Goal: Task Accomplishment & Management: Use online tool/utility

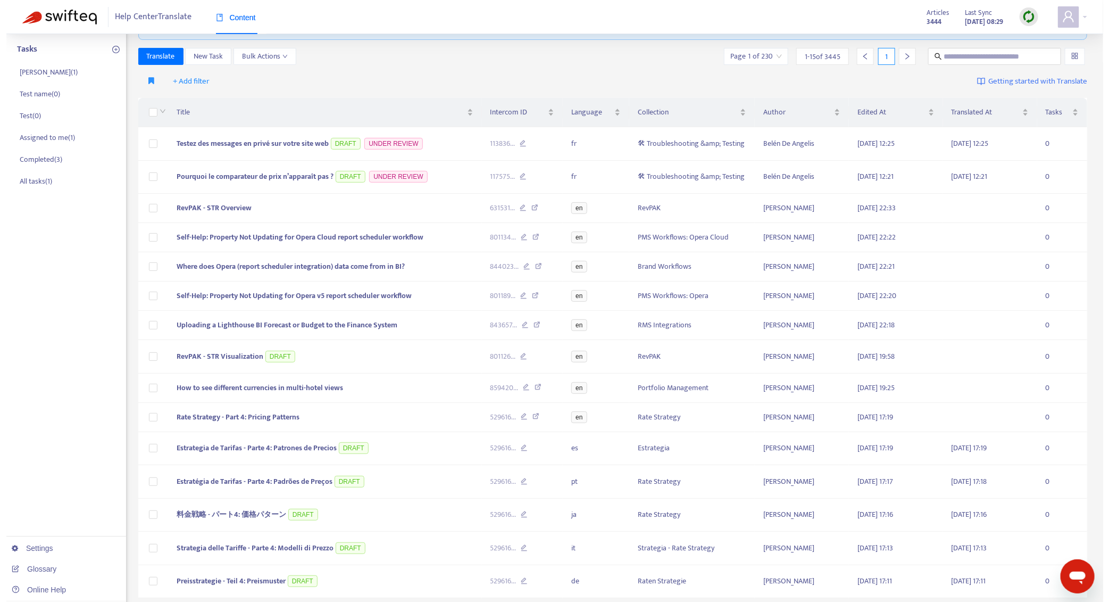
scroll to position [88, 0]
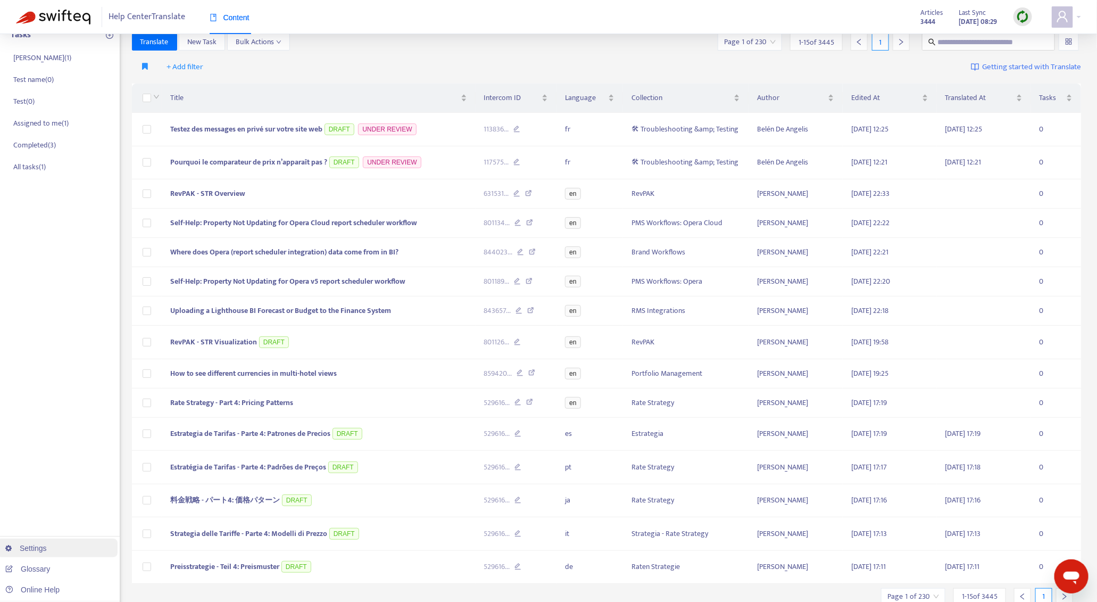
click at [47, 550] on link "Settings" at bounding box center [25, 548] width 41 height 9
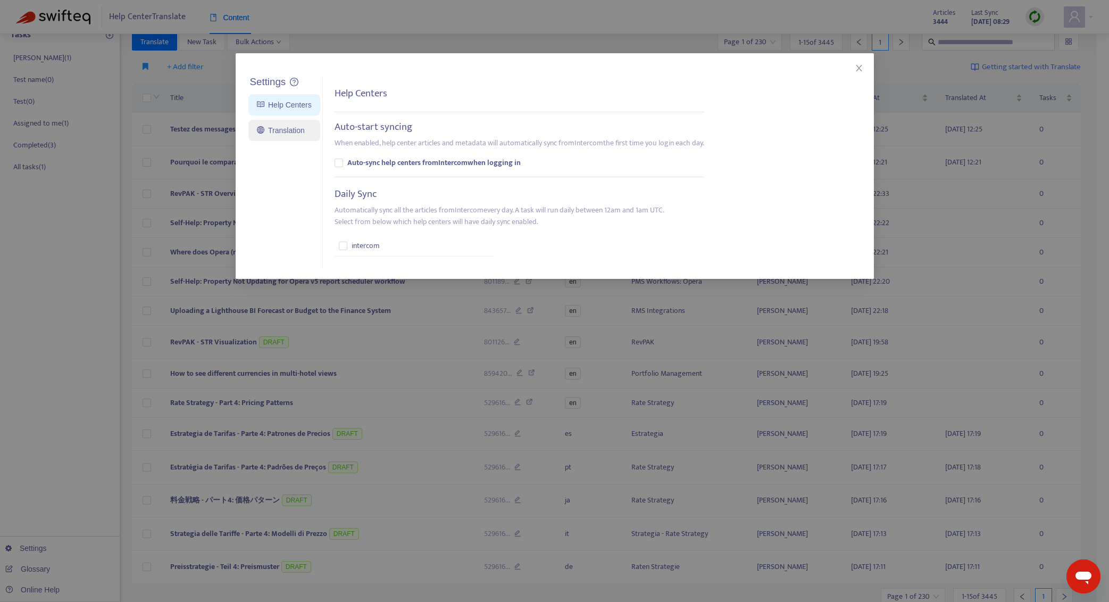
click at [295, 131] on link "Translation" at bounding box center [281, 130] width 48 height 9
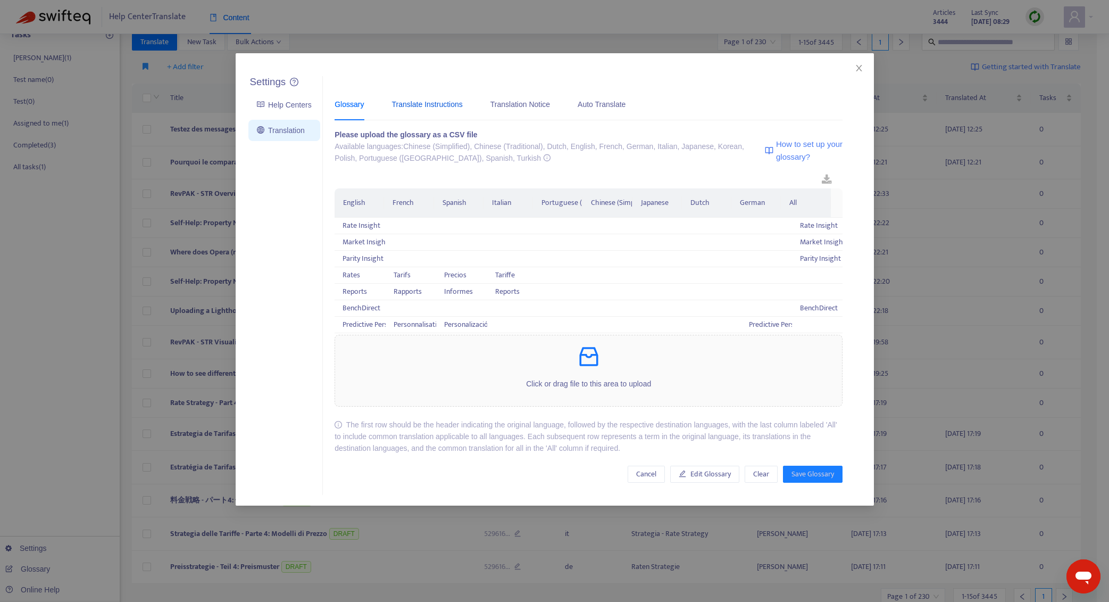
click at [439, 106] on div "Translate Instructions" at bounding box center [426, 104] width 71 height 12
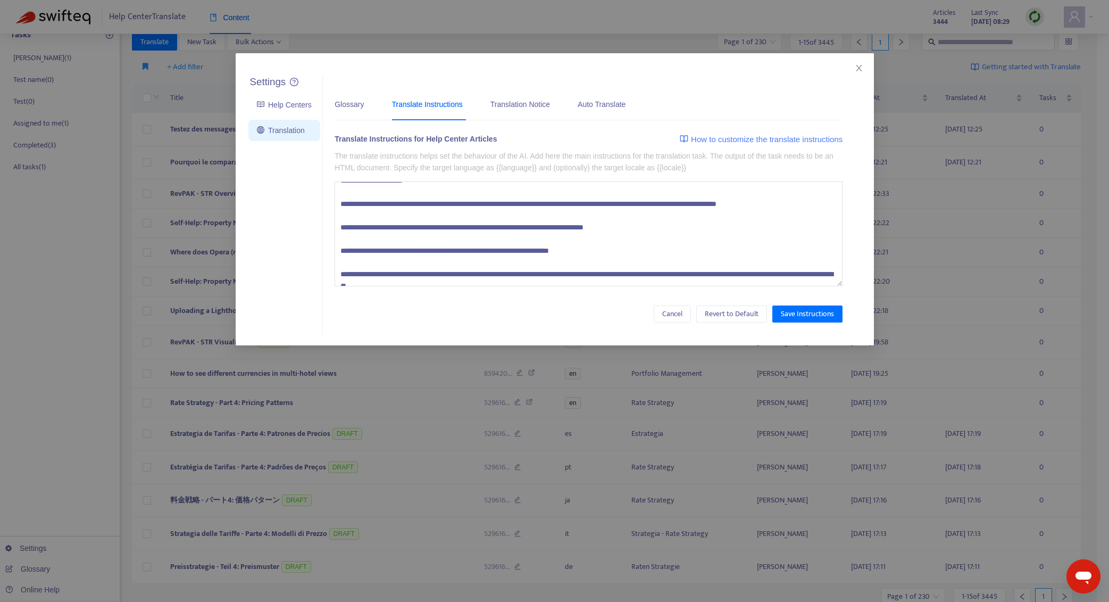
scroll to position [187, 0]
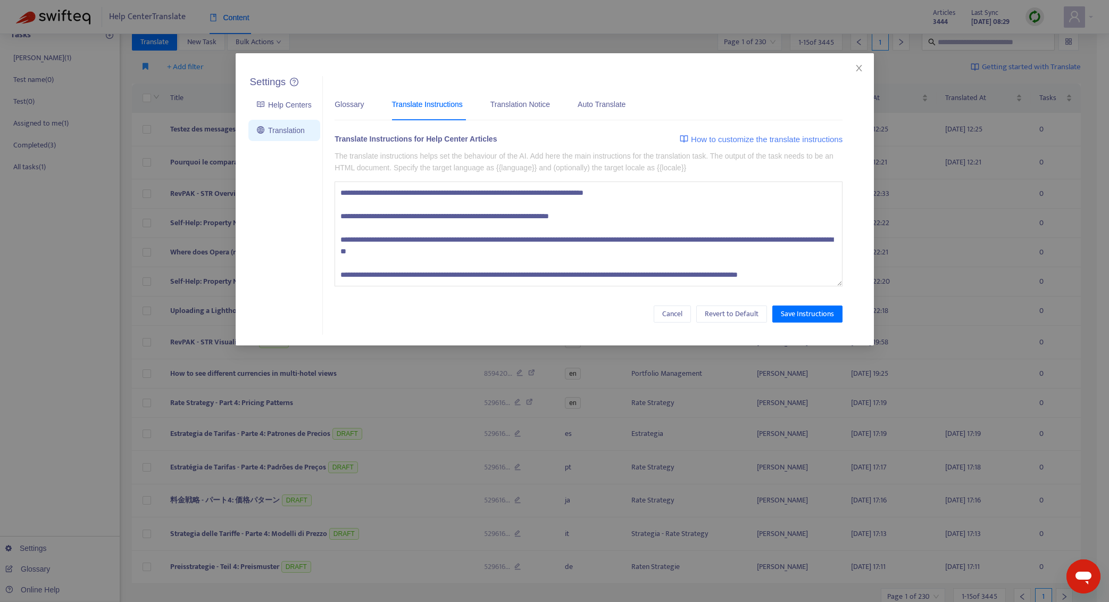
click at [604, 263] on textarea at bounding box center [589, 233] width 508 height 105
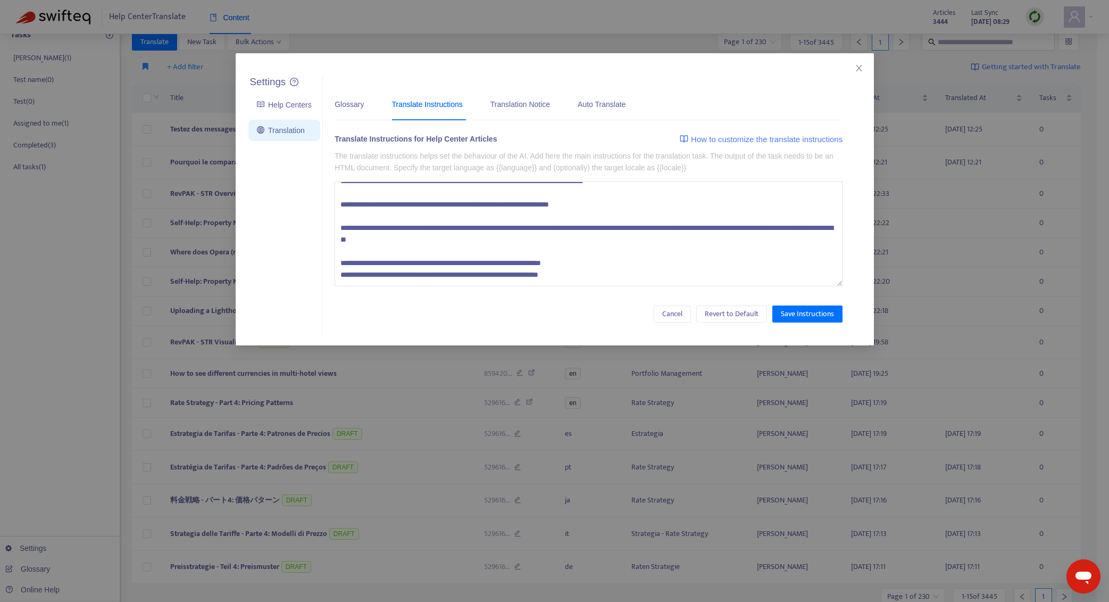
click at [680, 277] on textarea at bounding box center [589, 233] width 508 height 105
paste textarea "**********"
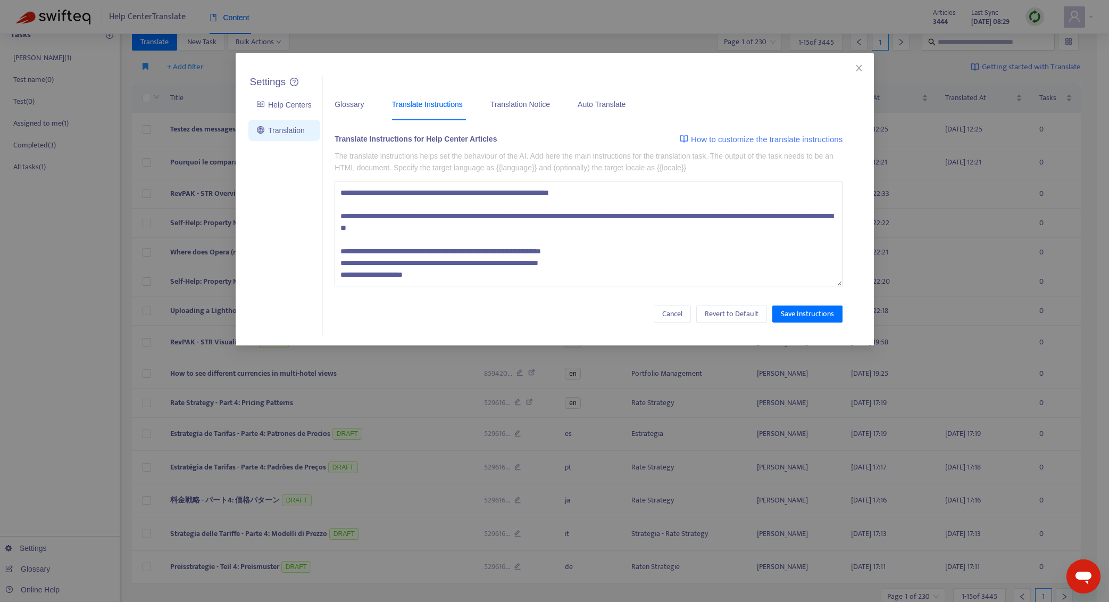
drag, startPoint x: 343, startPoint y: 271, endPoint x: 605, endPoint y: 271, distance: 261.7
click at [605, 271] on textarea at bounding box center [589, 233] width 508 height 105
drag, startPoint x: 487, startPoint y: 279, endPoint x: 339, endPoint y: 278, distance: 147.9
click at [339, 278] on textarea at bounding box center [589, 233] width 508 height 105
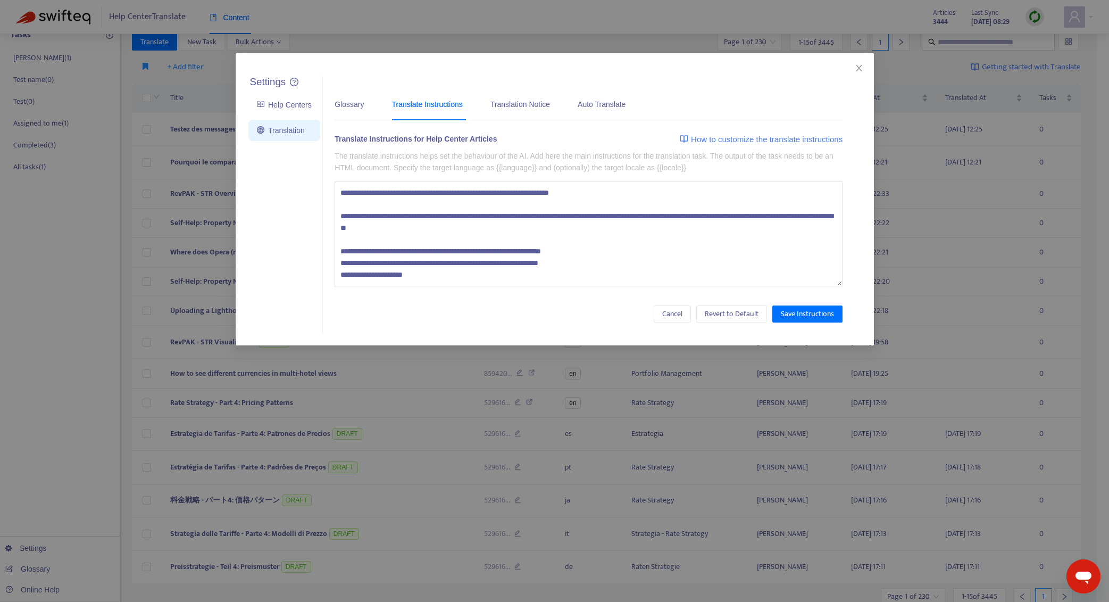
paste textarea "**********"
click at [598, 245] on textarea at bounding box center [589, 233] width 508 height 105
click at [660, 272] on textarea at bounding box center [589, 233] width 508 height 105
drag, startPoint x: 339, startPoint y: 270, endPoint x: 629, endPoint y: 273, distance: 289.4
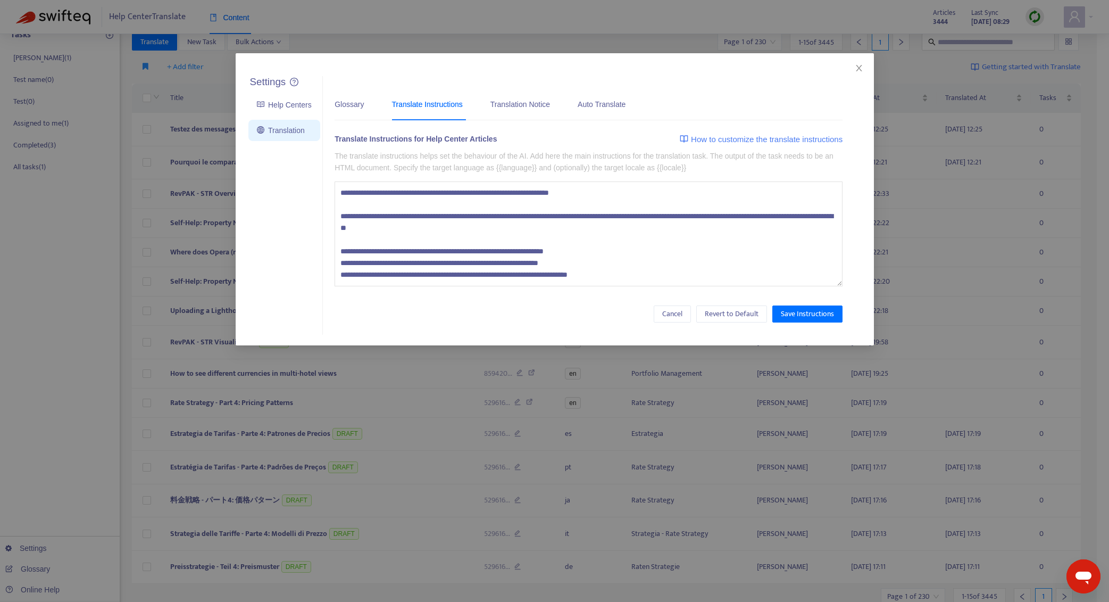
click at [629, 273] on textarea at bounding box center [589, 233] width 508 height 105
click at [647, 272] on textarea at bounding box center [589, 233] width 508 height 105
paste textarea "**********"
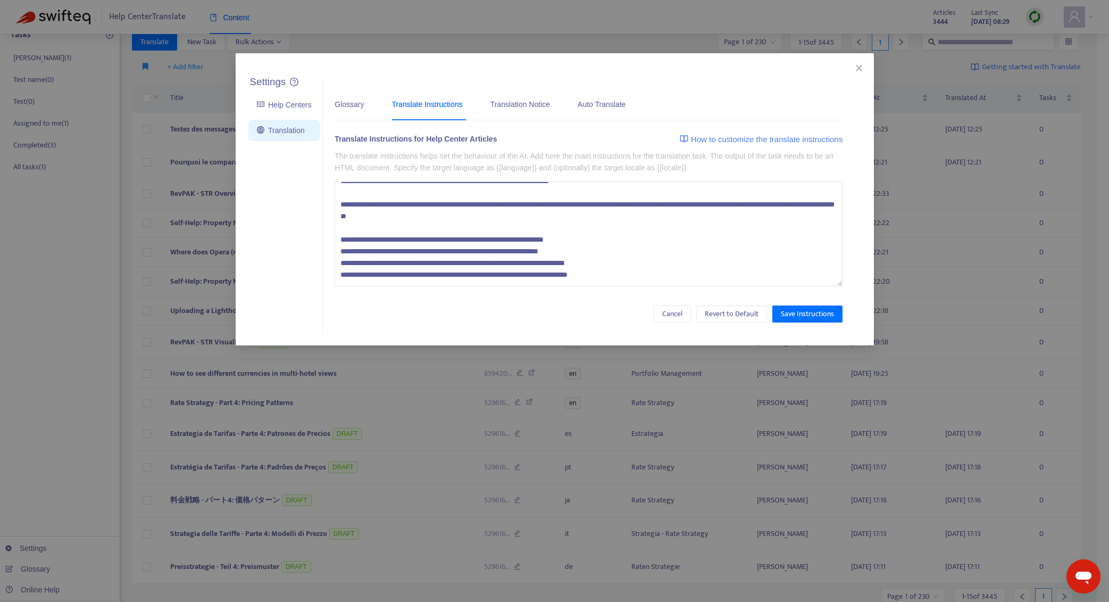
click at [410, 281] on textarea at bounding box center [589, 233] width 508 height 105
click at [509, 281] on textarea at bounding box center [589, 233] width 508 height 105
click at [510, 282] on textarea at bounding box center [589, 233] width 508 height 105
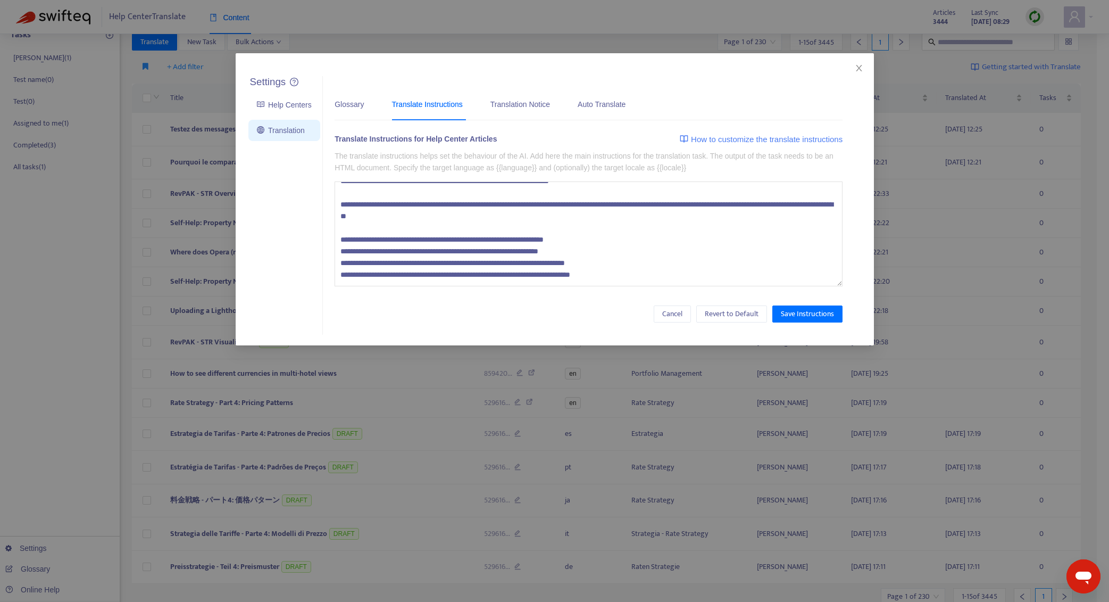
click at [510, 282] on textarea at bounding box center [589, 233] width 508 height 105
drag, startPoint x: 582, startPoint y: 282, endPoint x: 609, endPoint y: 257, distance: 36.1
click at [609, 257] on textarea at bounding box center [589, 233] width 508 height 105
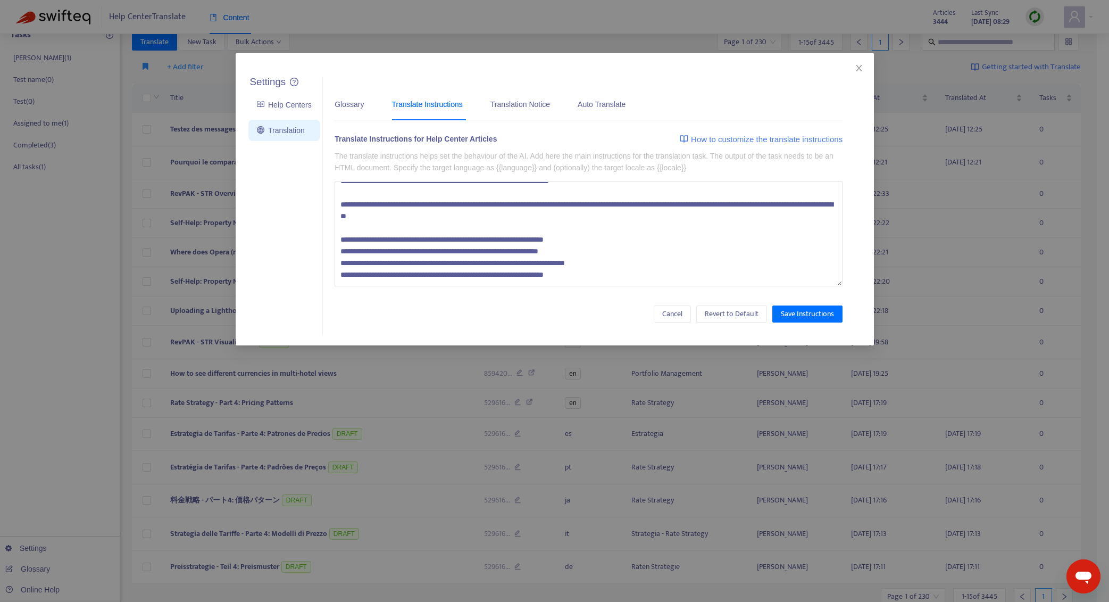
drag, startPoint x: 611, startPoint y: 267, endPoint x: 332, endPoint y: 267, distance: 278.2
click at [332, 267] on div "Glossary Translate Instructions Translation Notice Auto Translate Please upload…" at bounding box center [589, 205] width 532 height 259
click at [660, 268] on textarea at bounding box center [589, 233] width 508 height 105
paste textarea "**********"
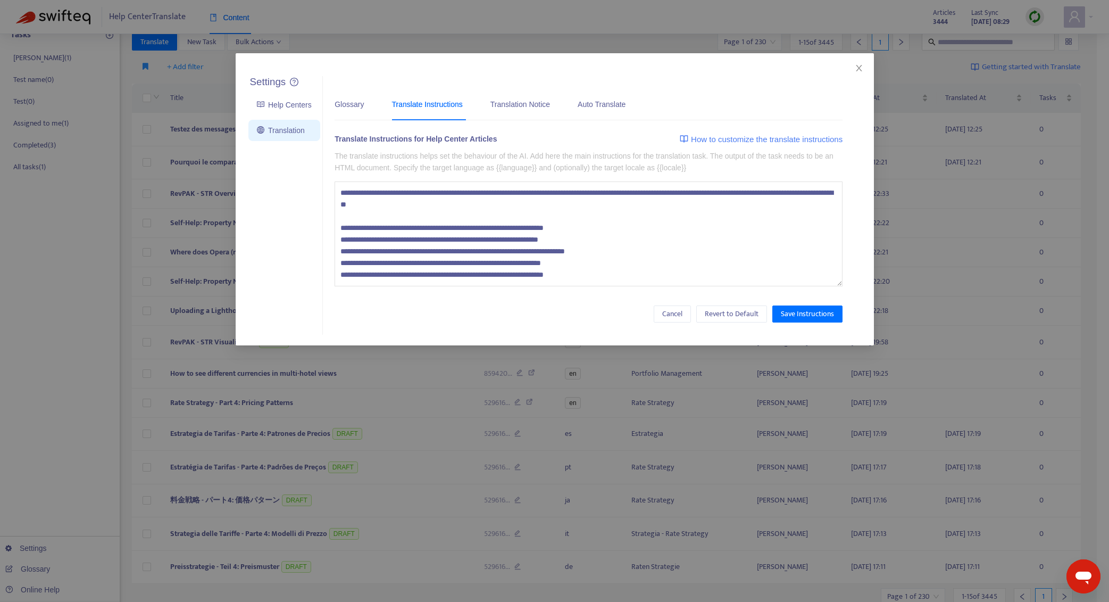
click at [507, 277] on textarea at bounding box center [589, 233] width 508 height 105
drag, startPoint x: 514, startPoint y: 205, endPoint x: 286, endPoint y: 197, distance: 228.3
click at [286, 197] on div "Settings Help Centers Translation Settings Glossary Translate Instructions Tran…" at bounding box center [565, 205] width 638 height 259
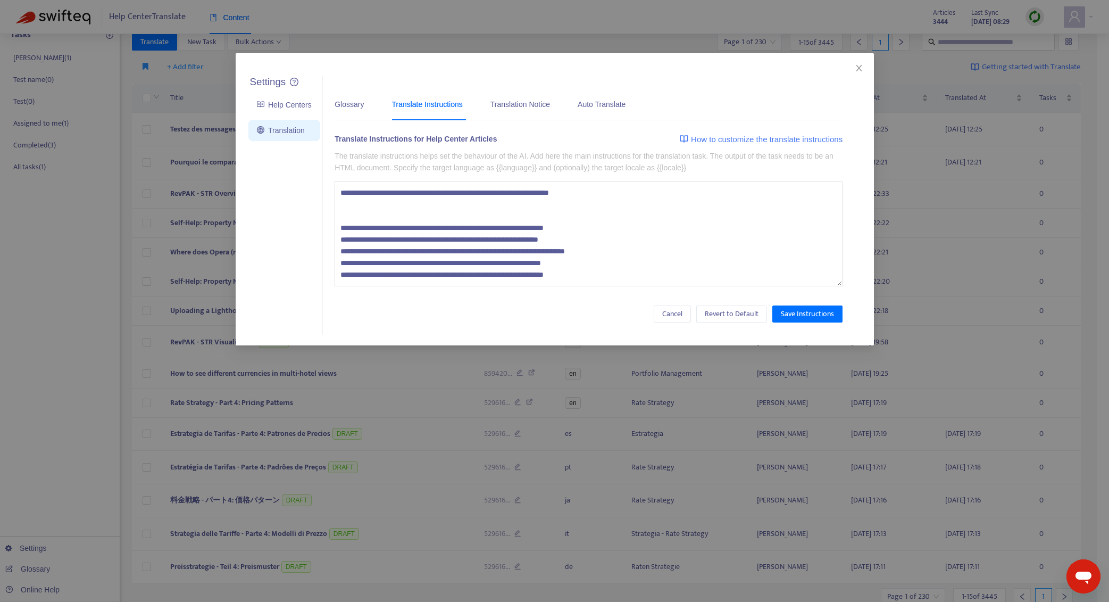
drag, startPoint x: 589, startPoint y: 277, endPoint x: 595, endPoint y: 276, distance: 6.1
click at [595, 276] on textarea at bounding box center [589, 233] width 508 height 105
paste textarea "**********"
click at [393, 262] on textarea at bounding box center [589, 233] width 508 height 105
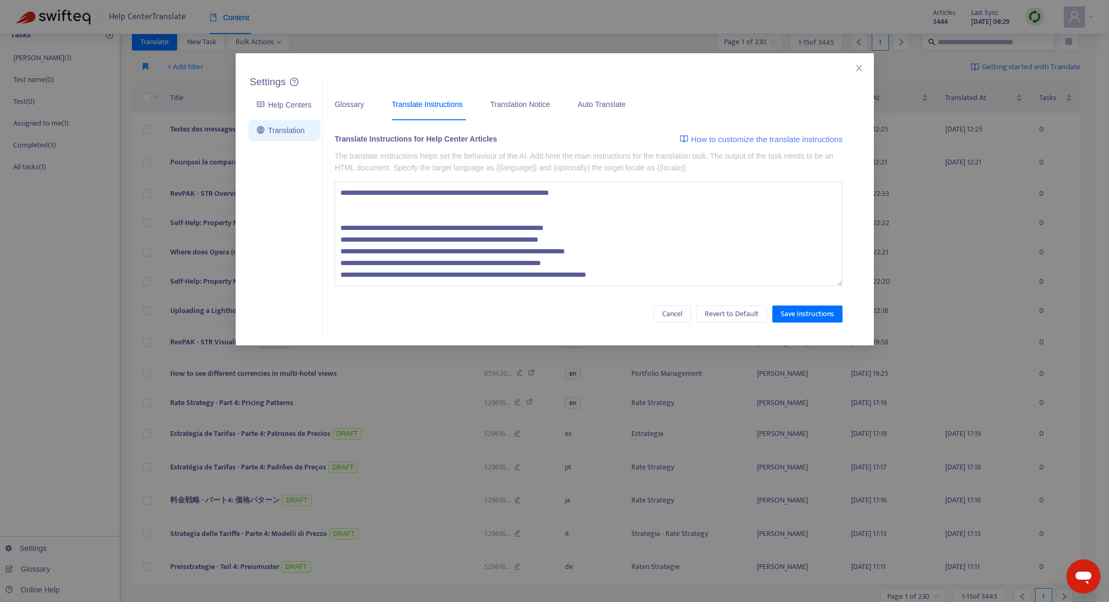
click at [393, 254] on textarea at bounding box center [589, 233] width 508 height 105
click at [393, 228] on textarea at bounding box center [589, 233] width 508 height 105
click at [388, 226] on textarea at bounding box center [589, 233] width 508 height 105
click at [594, 229] on textarea at bounding box center [589, 233] width 508 height 105
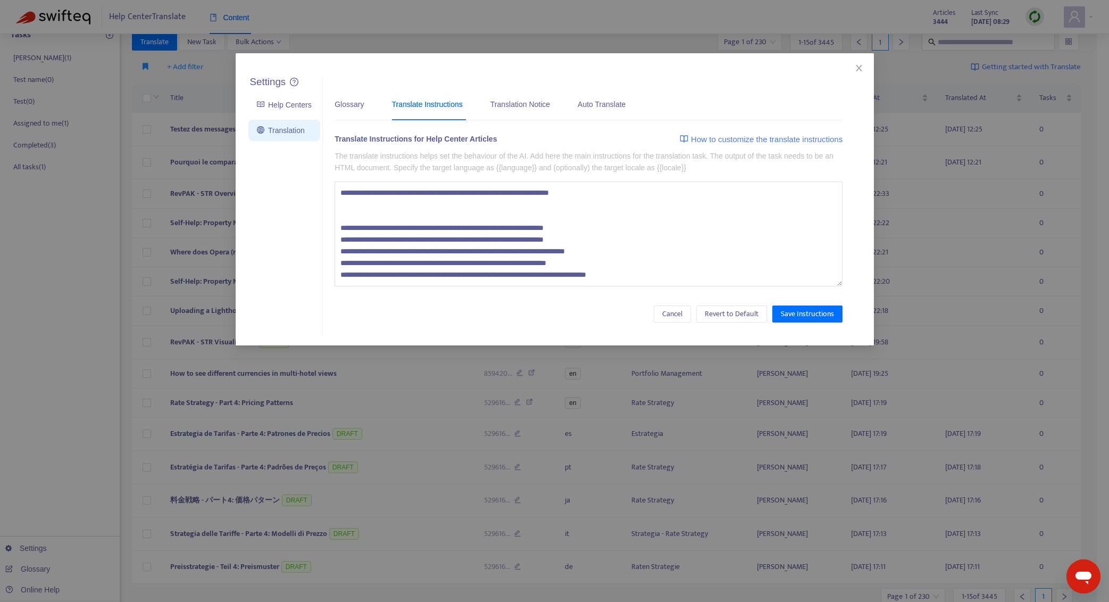
paste textarea
click at [596, 230] on textarea at bounding box center [589, 233] width 508 height 105
drag, startPoint x: 605, startPoint y: 219, endPoint x: 301, endPoint y: 213, distance: 304.3
click at [301, 213] on div "Settings Help Centers Translation Settings Glossary Translate Instructions Tran…" at bounding box center [565, 205] width 638 height 259
click at [711, 261] on textarea at bounding box center [589, 233] width 508 height 105
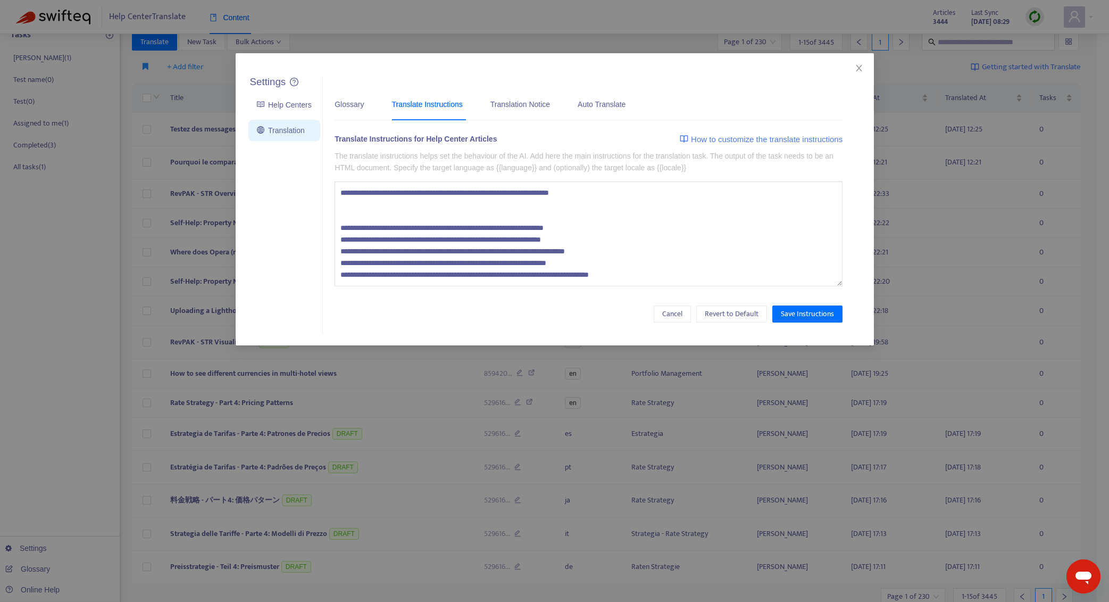
paste textarea "**********"
drag, startPoint x: 599, startPoint y: 278, endPoint x: 555, endPoint y: 278, distance: 43.6
click at [555, 278] on textarea at bounding box center [589, 233] width 508 height 105
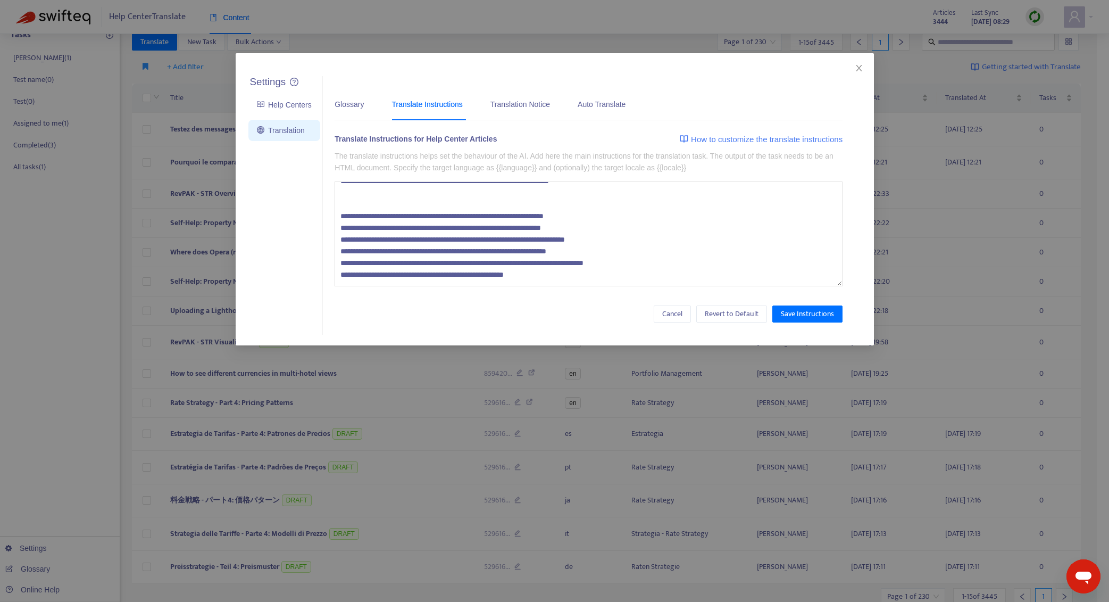
scroll to position [222, 0]
drag, startPoint x: 563, startPoint y: 276, endPoint x: 324, endPoint y: 267, distance: 239.0
click at [324, 267] on div "Glossary Translate Instructions Translation Notice Auto Translate Please upload…" at bounding box center [589, 205] width 532 height 259
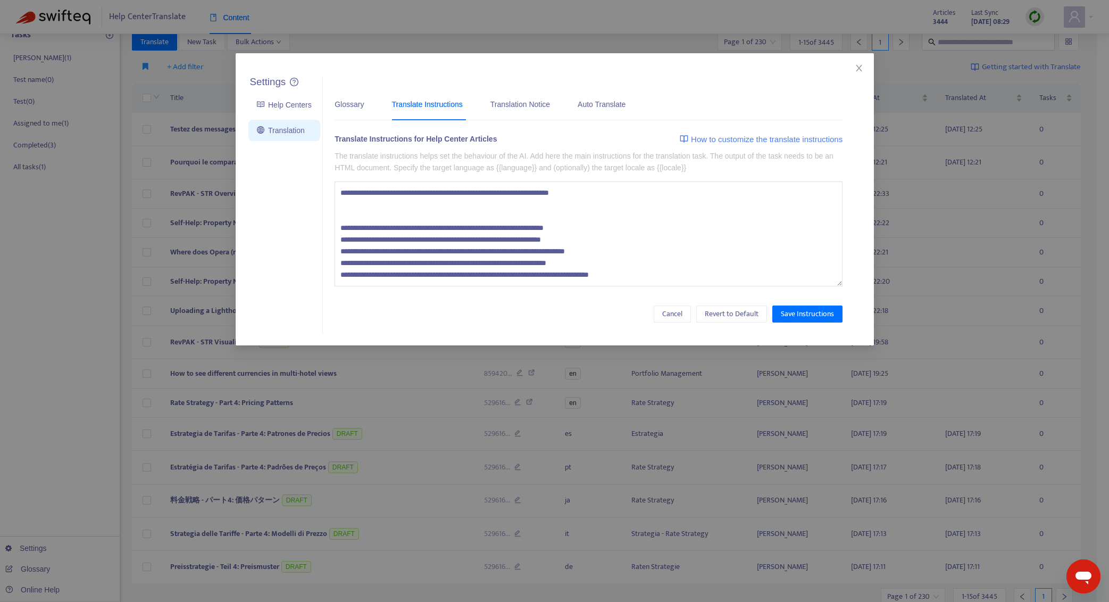
click at [648, 199] on textarea at bounding box center [589, 233] width 508 height 105
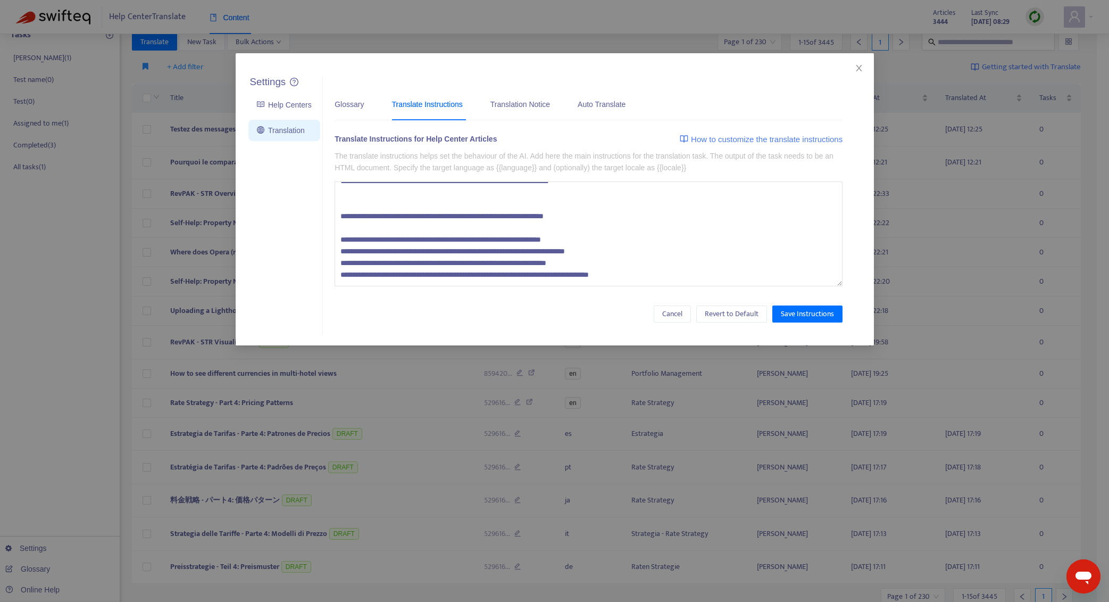
paste textarea "**********"
click at [503, 220] on textarea at bounding box center [589, 233] width 508 height 105
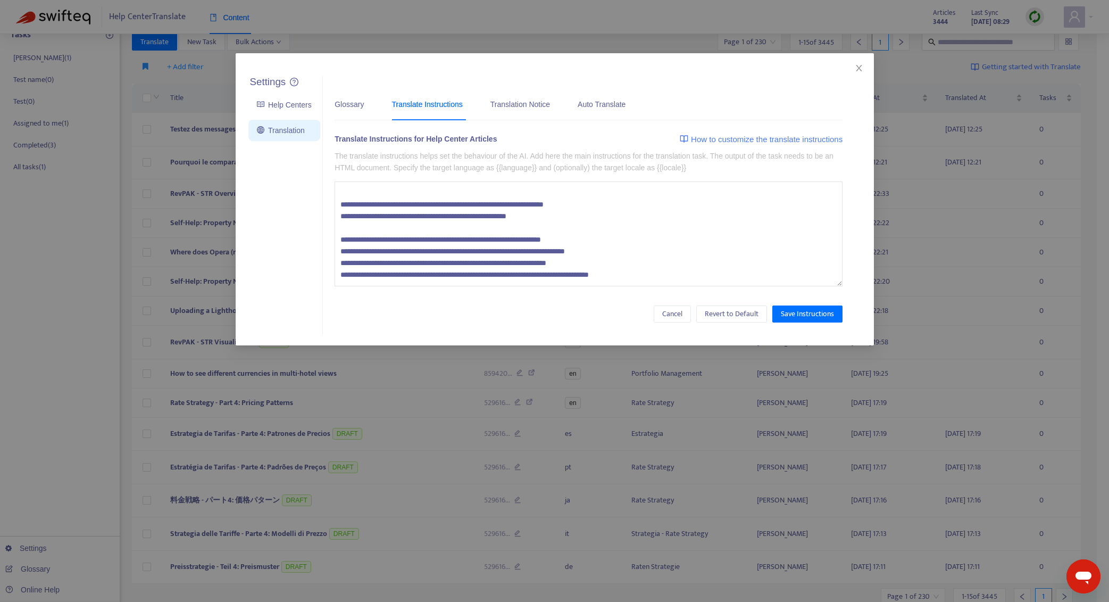
type textarea "**********"
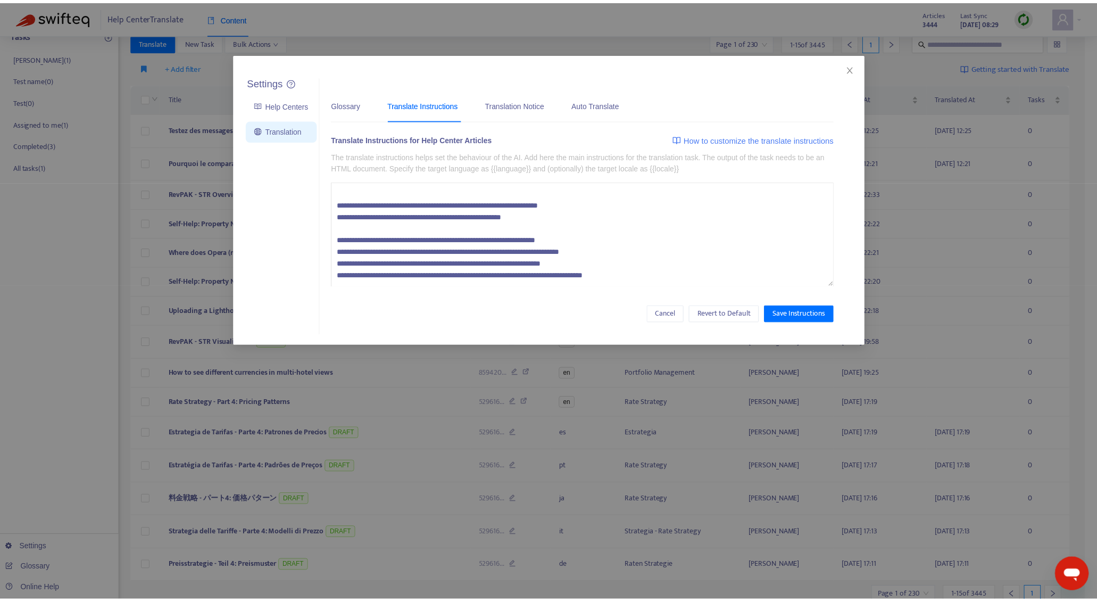
scroll to position [226, 0]
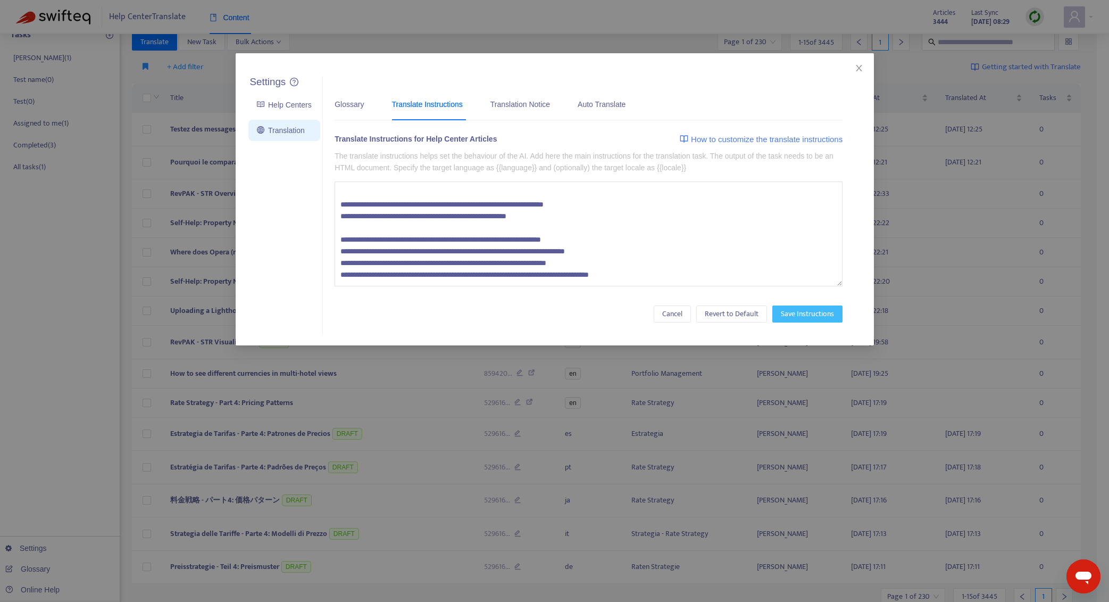
click at [802, 315] on span "Save Instructions" at bounding box center [807, 314] width 53 height 12
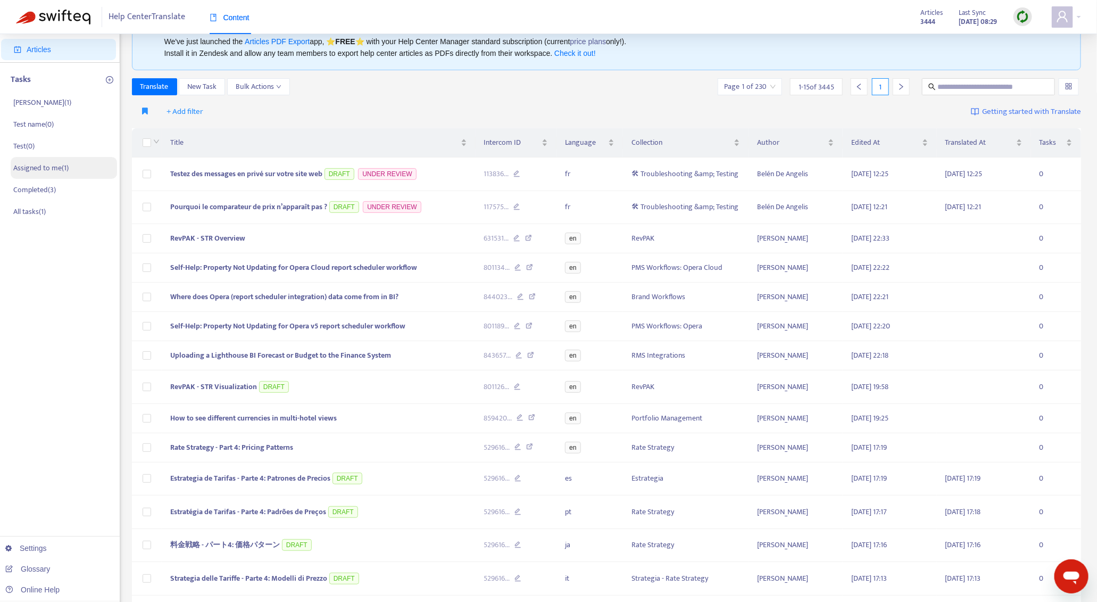
scroll to position [29, 0]
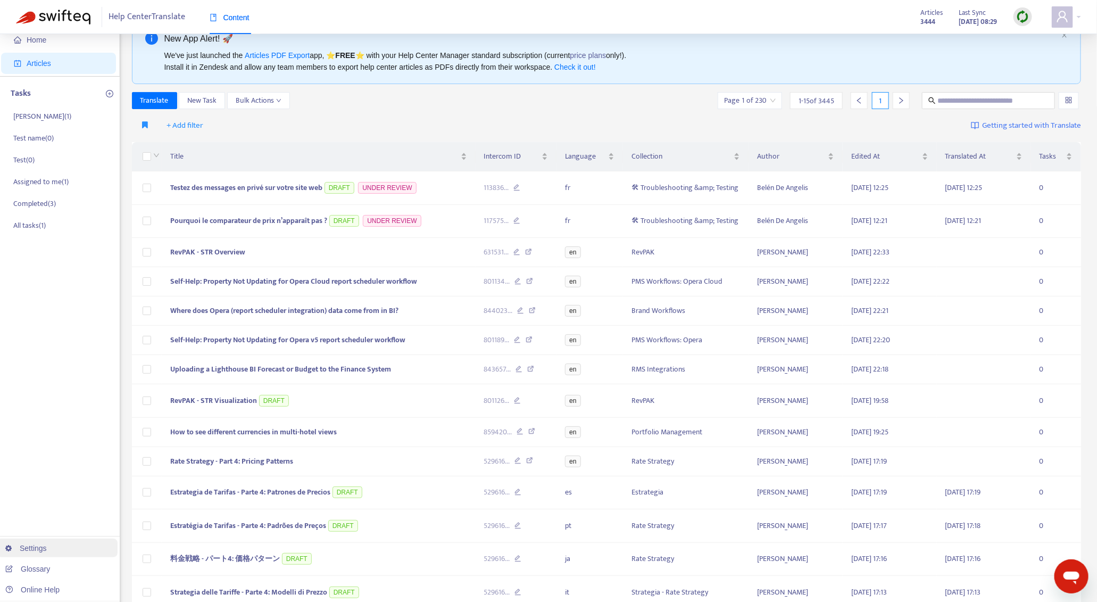
click at [47, 546] on link "Settings" at bounding box center [25, 548] width 41 height 9
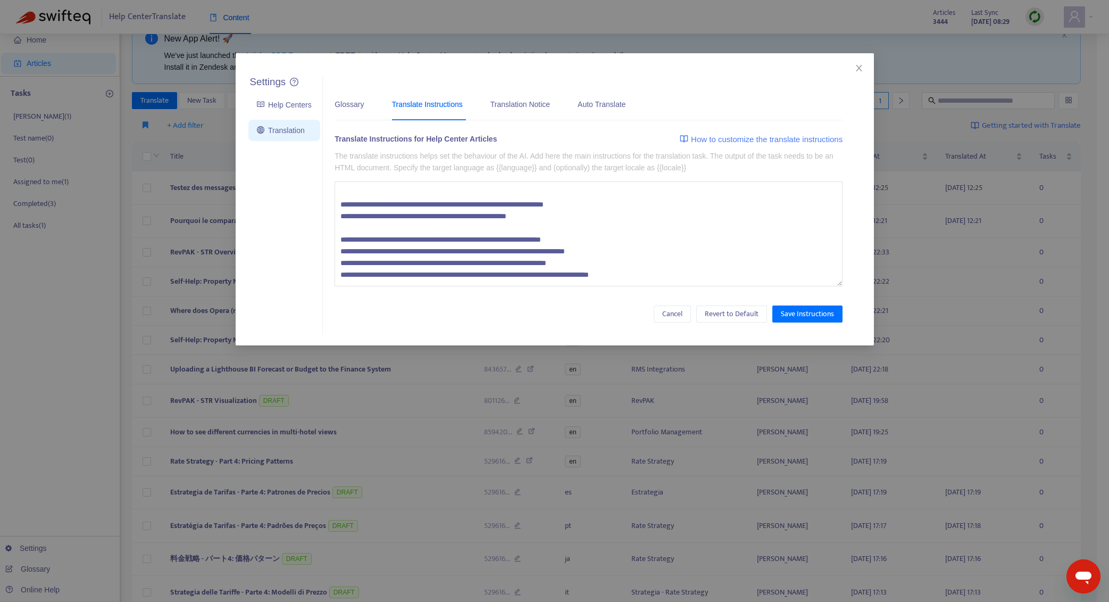
click at [503, 261] on textarea at bounding box center [589, 233] width 508 height 105
type textarea "**********"
click at [826, 311] on span "Save Instructions" at bounding box center [807, 314] width 53 height 12
